Goal: Connect with others: Connect with others

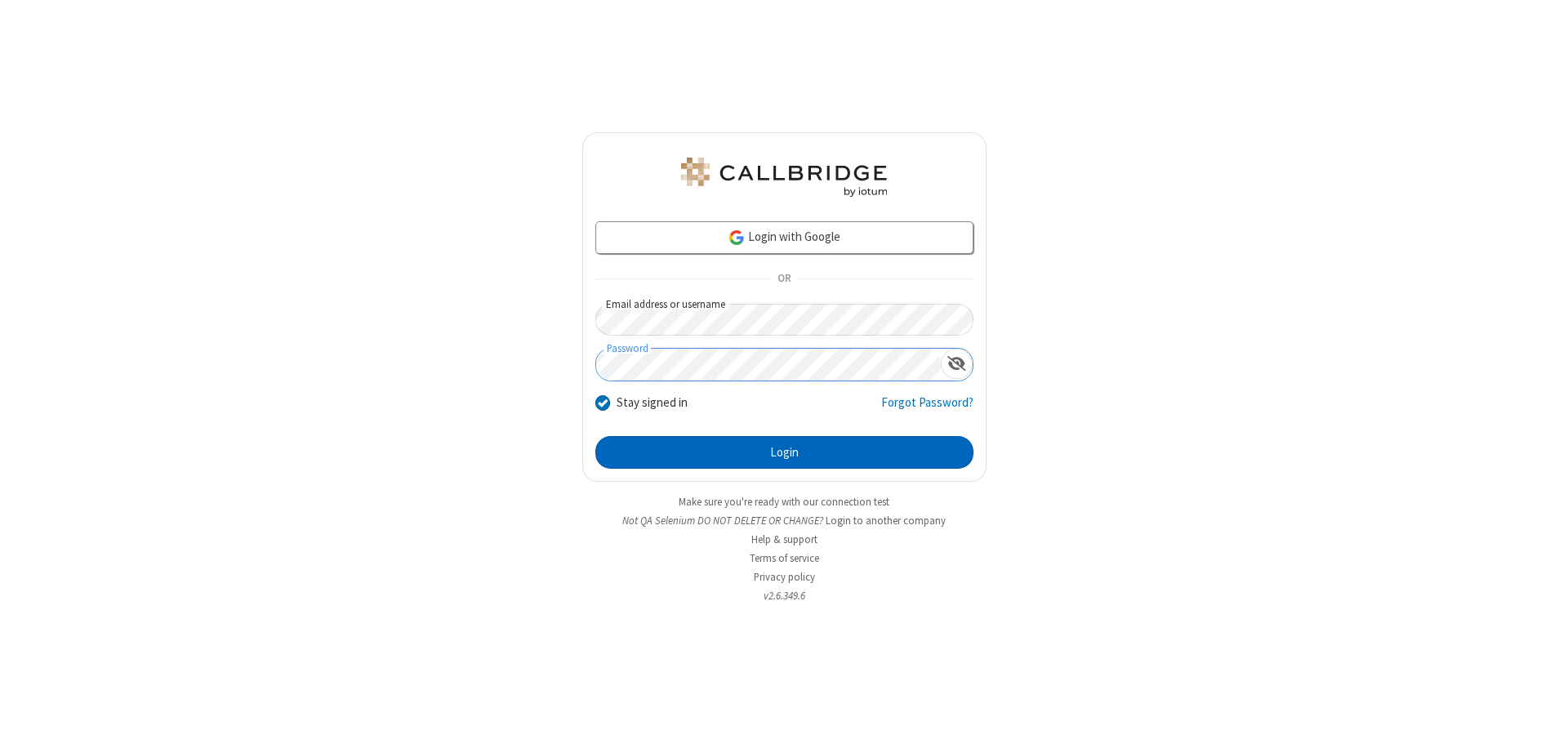
click at [784, 453] on button "Login" at bounding box center [784, 452] width 378 height 33
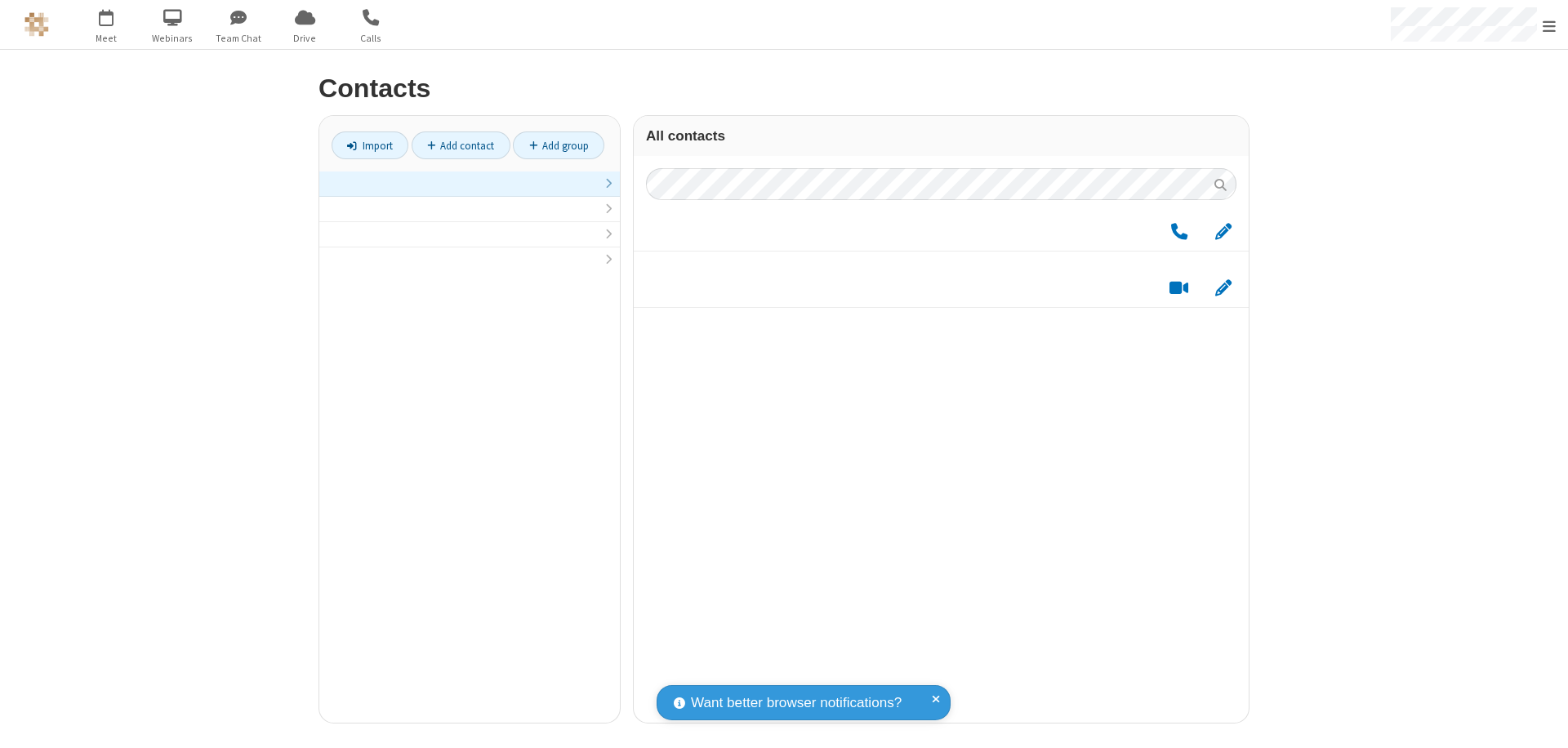
click at [470, 193] on link at bounding box center [469, 184] width 300 height 25
click at [559, 145] on link "Add group" at bounding box center [559, 145] width 92 height 28
